Goal: Navigation & Orientation: Find specific page/section

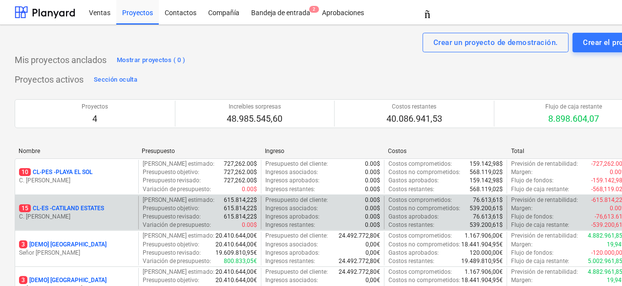
click at [101, 207] on font "CATILAND ESTATES" at bounding box center [78, 208] width 52 height 7
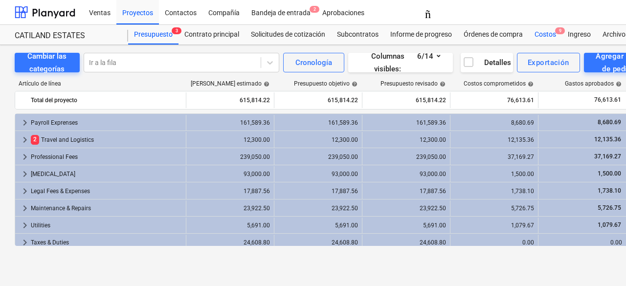
click at [538, 43] on div "Costos 9" at bounding box center [544, 35] width 33 height 20
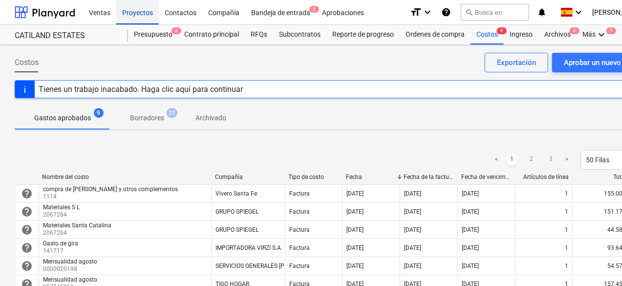
click at [130, 6] on div "Proyectos" at bounding box center [137, 12] width 43 height 25
